Goal: Check status

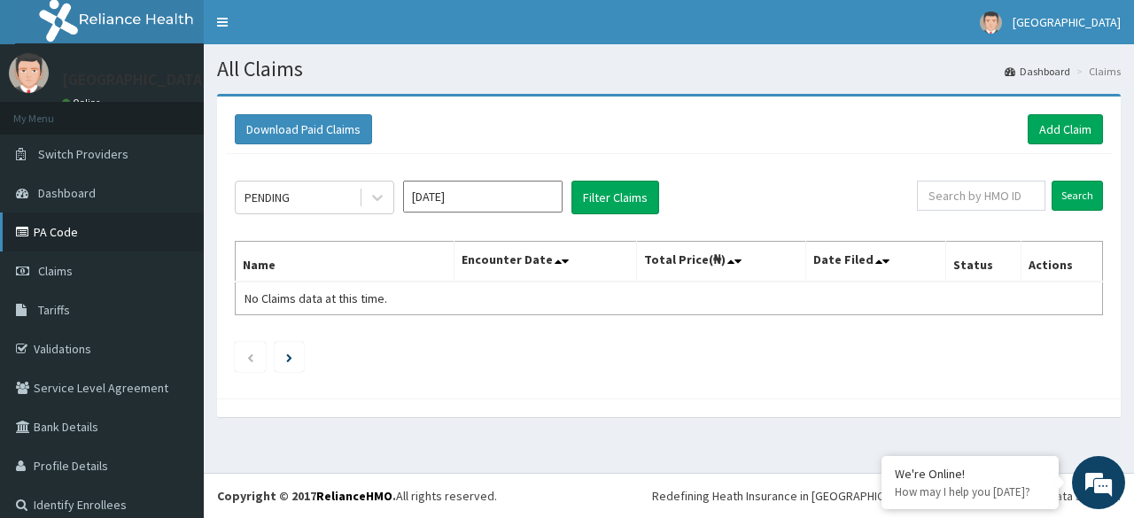
click at [75, 233] on link "PA Code" at bounding box center [102, 232] width 204 height 39
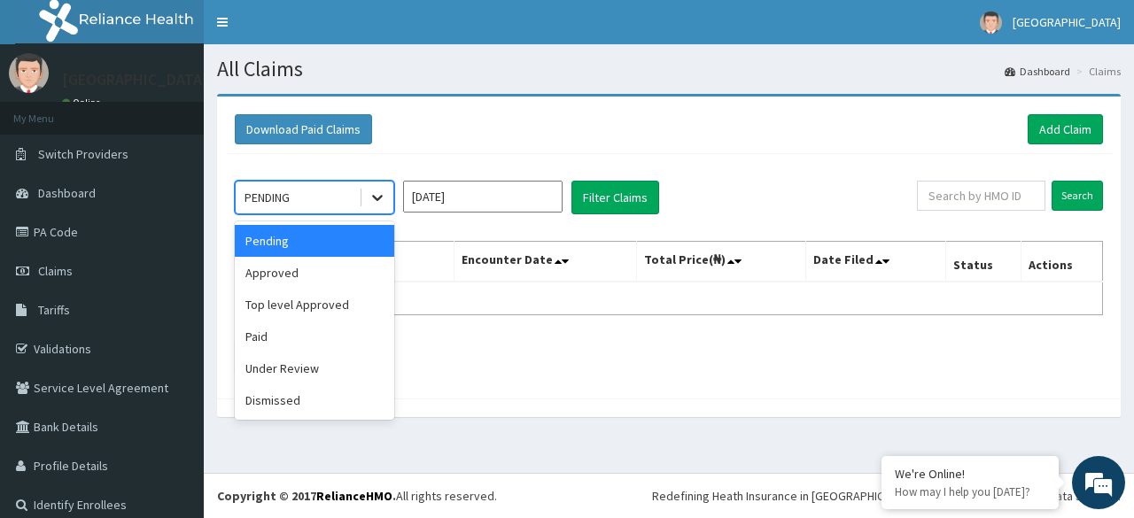
click at [374, 191] on icon at bounding box center [377, 198] width 18 height 18
click at [278, 348] on div "Paid" at bounding box center [314, 337] width 159 height 32
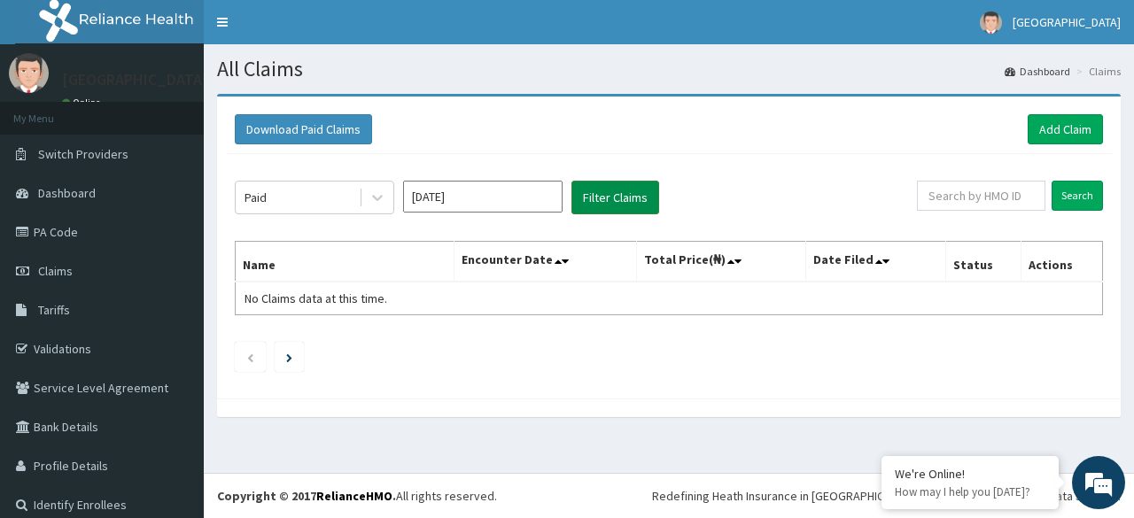
click at [615, 203] on button "Filter Claims" at bounding box center [615, 198] width 88 height 34
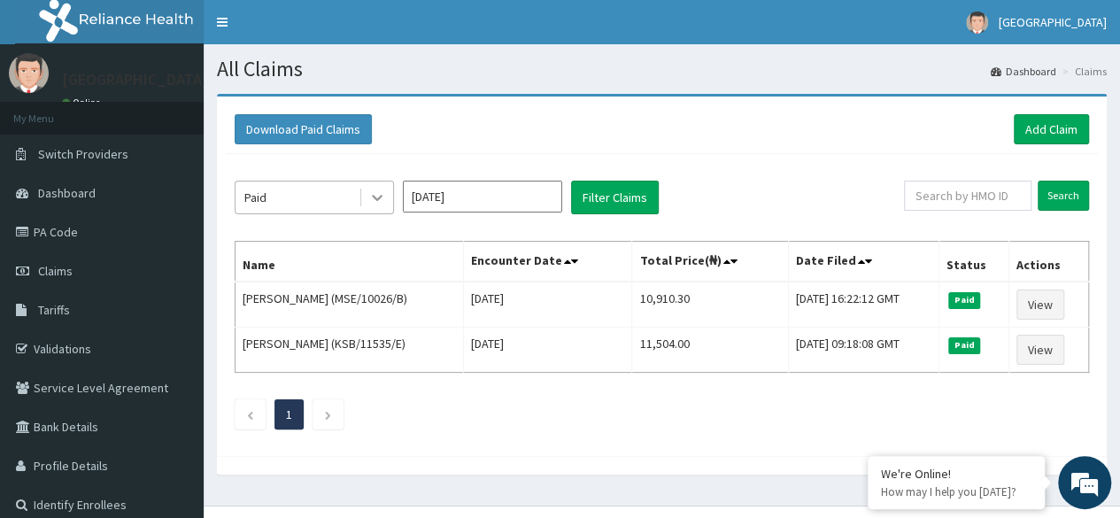
click at [384, 199] on icon at bounding box center [377, 198] width 18 height 18
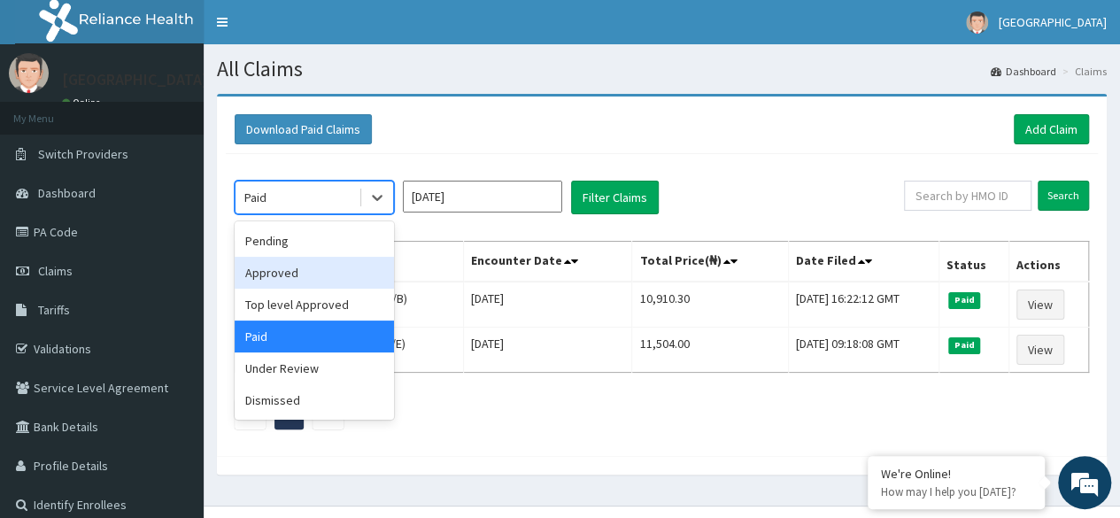
click at [340, 282] on div "Approved" at bounding box center [314, 273] width 159 height 32
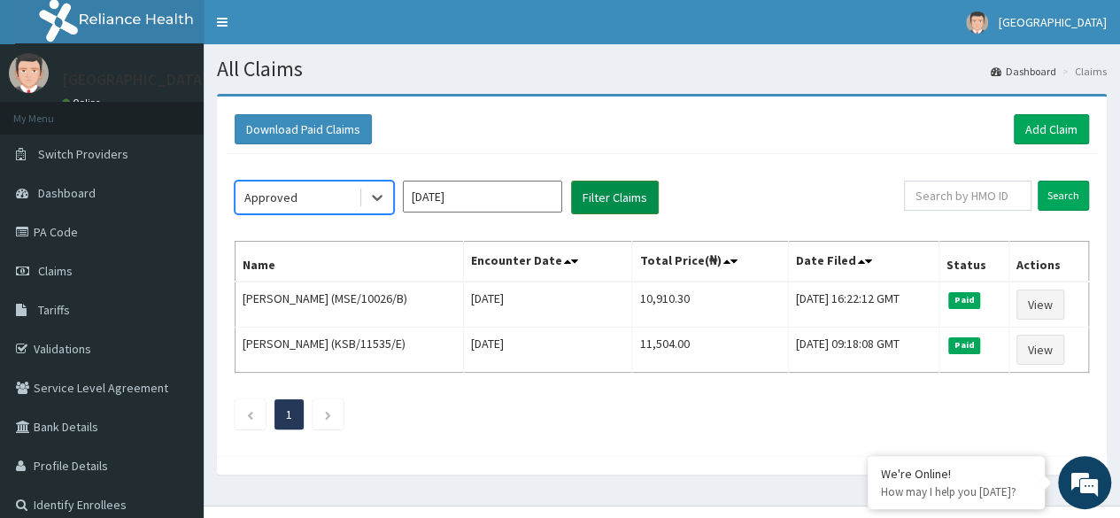
click at [598, 195] on button "Filter Claims" at bounding box center [615, 198] width 88 height 34
